Goal: Task Accomplishment & Management: Use online tool/utility

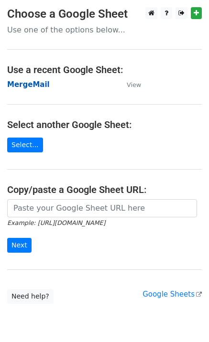
drag, startPoint x: 0, startPoint y: 0, endPoint x: 31, endPoint y: 85, distance: 90.6
click at [31, 85] on strong "MergeMail" at bounding box center [28, 84] width 43 height 9
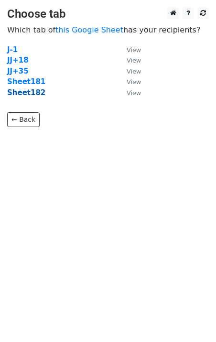
click at [28, 96] on strong "Sheet182" at bounding box center [26, 92] width 38 height 9
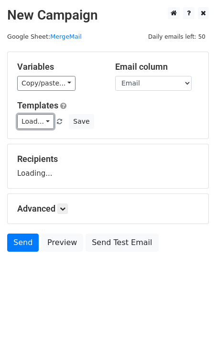
click at [34, 120] on link "Load..." at bounding box center [35, 121] width 37 height 15
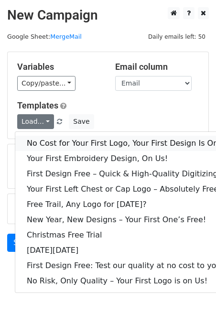
click at [75, 147] on link "No Cost for Your First Logo, Your First Design Is On Us!" at bounding box center [130, 143] width 230 height 15
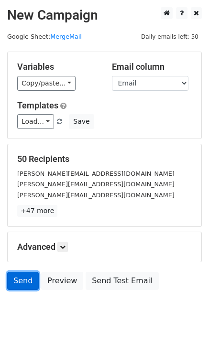
click at [17, 283] on link "Send" at bounding box center [23, 281] width 32 height 18
